Goal: Transaction & Acquisition: Purchase product/service

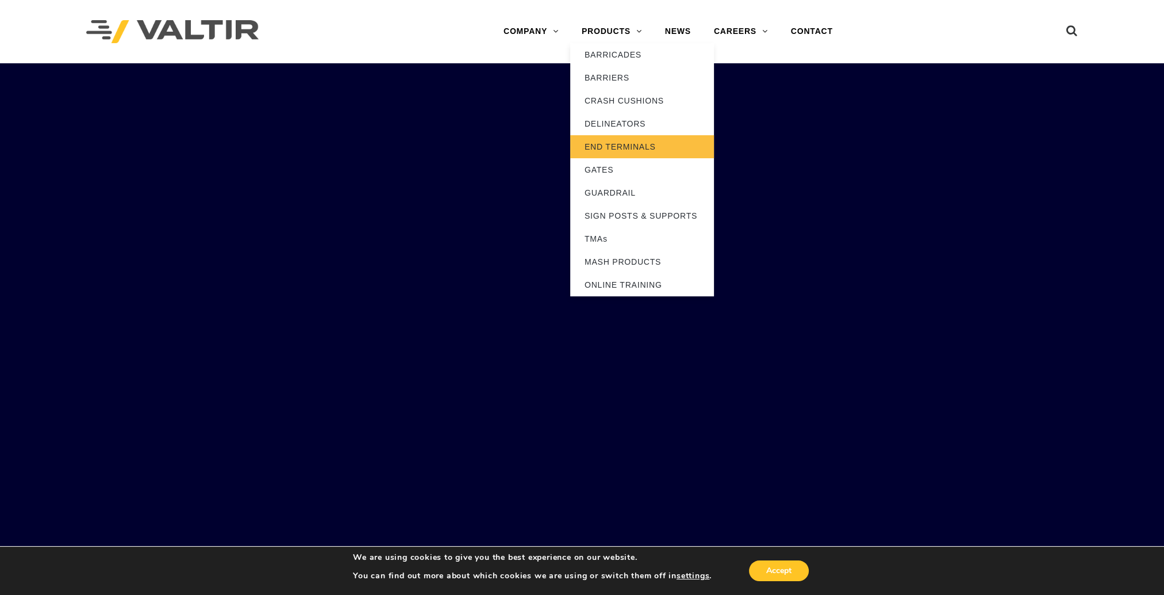
click at [605, 148] on link "END TERMINALS" at bounding box center [642, 146] width 144 height 23
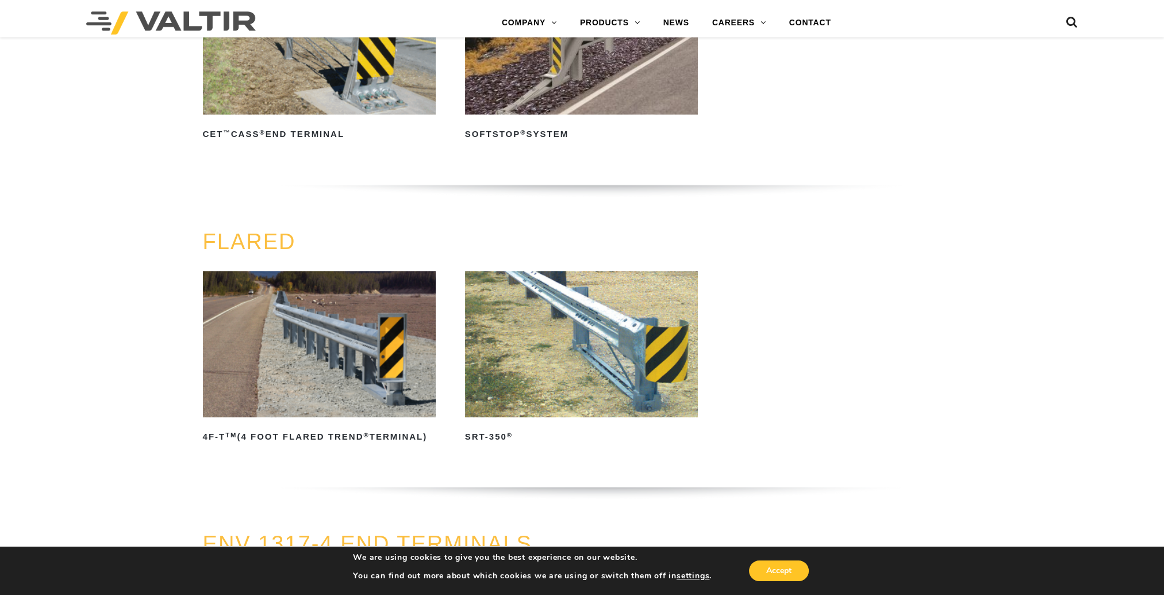
scroll to position [1035, 0]
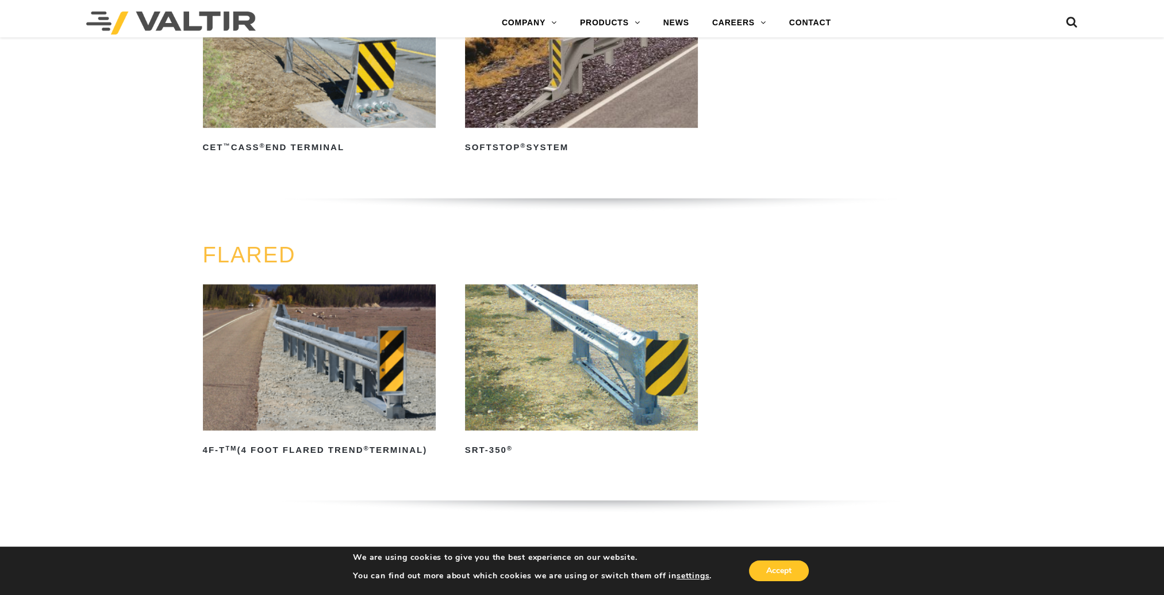
click at [591, 337] on img at bounding box center [581, 357] width 233 height 146
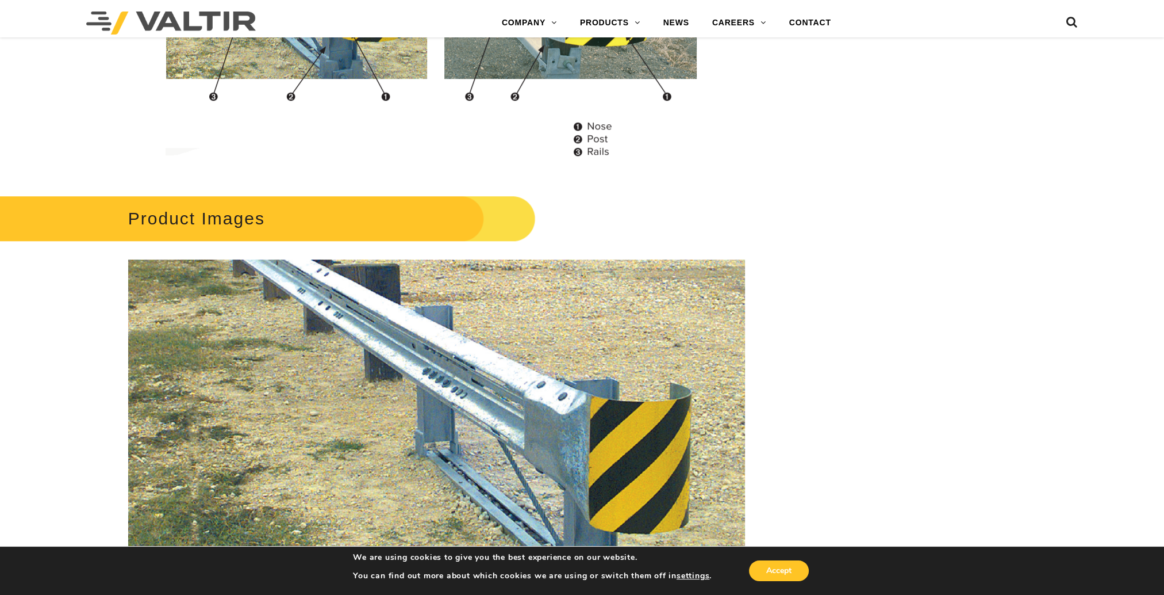
scroll to position [1282, 0]
